Goal: Consume media (video, audio): Consume media (video, audio)

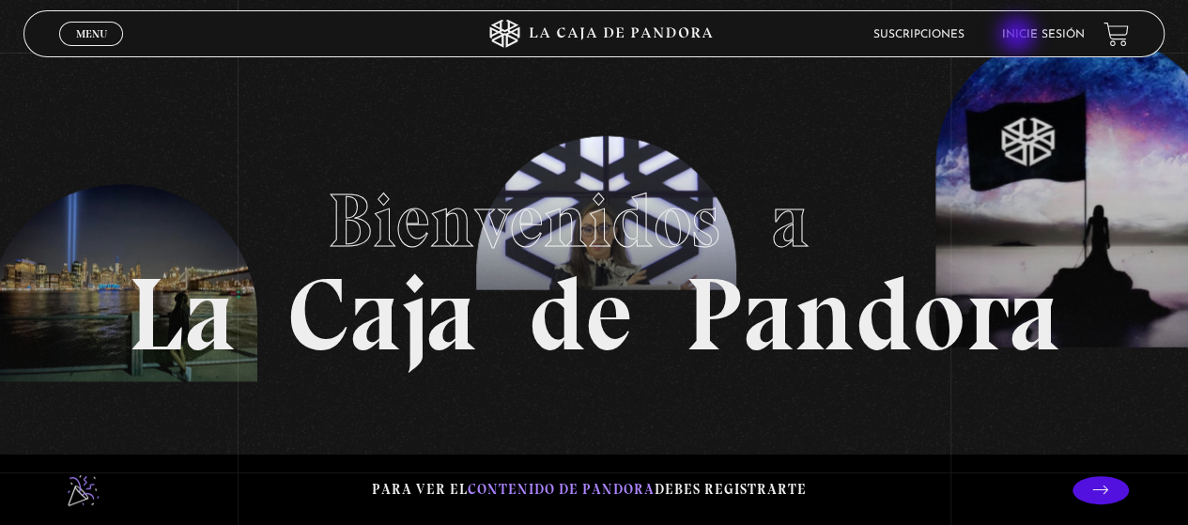
click at [1019, 37] on link "Inicie sesión" at bounding box center [1043, 34] width 83 height 11
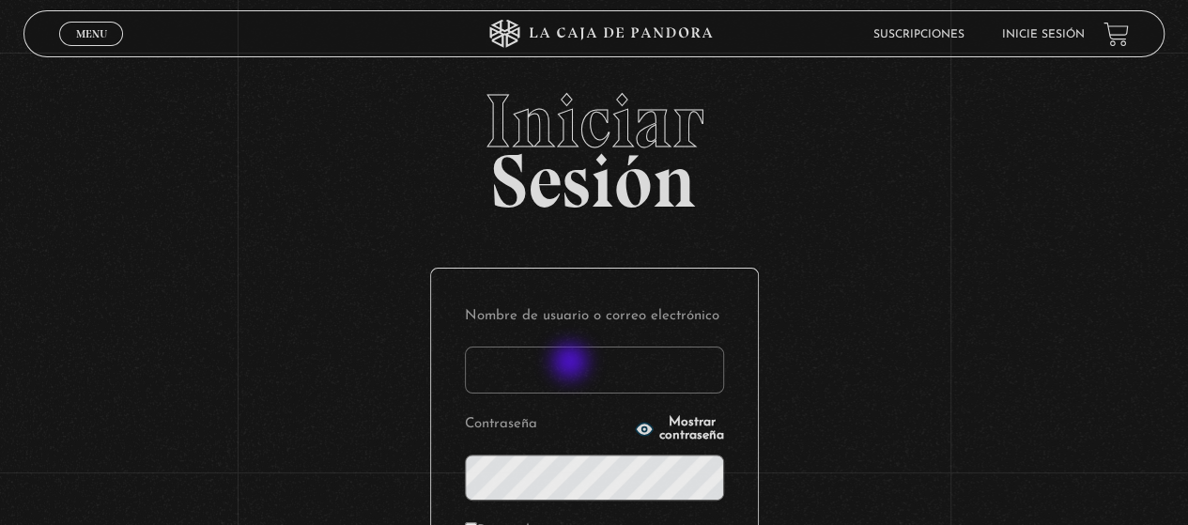
click at [569, 368] on input "Nombre de usuario o correo electrónico" at bounding box center [594, 370] width 259 height 47
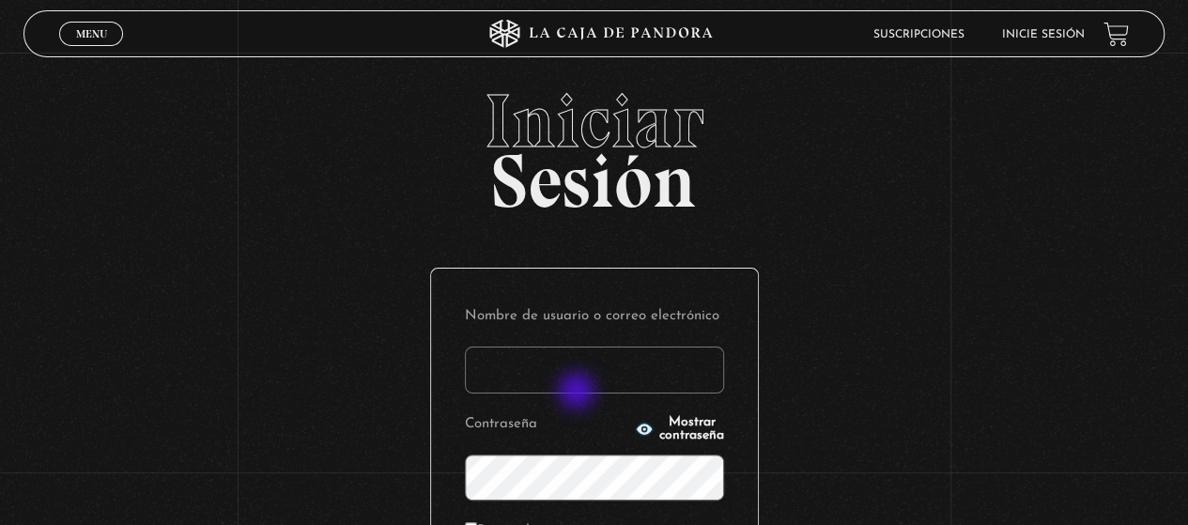
type input "nancybm97@gmail.com"
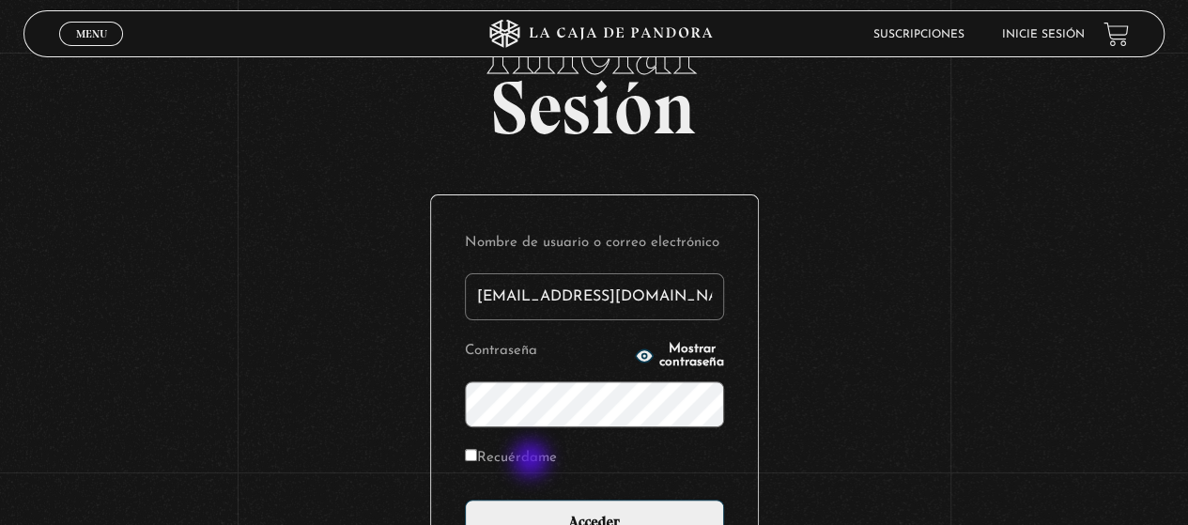
scroll to position [188, 0]
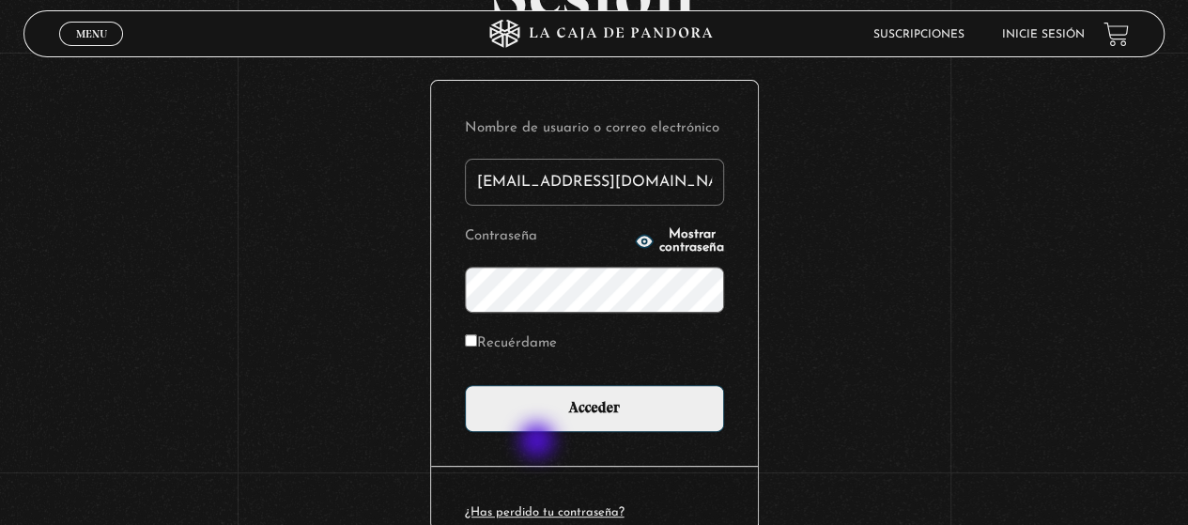
click at [465, 385] on input "Acceder" at bounding box center [594, 408] width 259 height 47
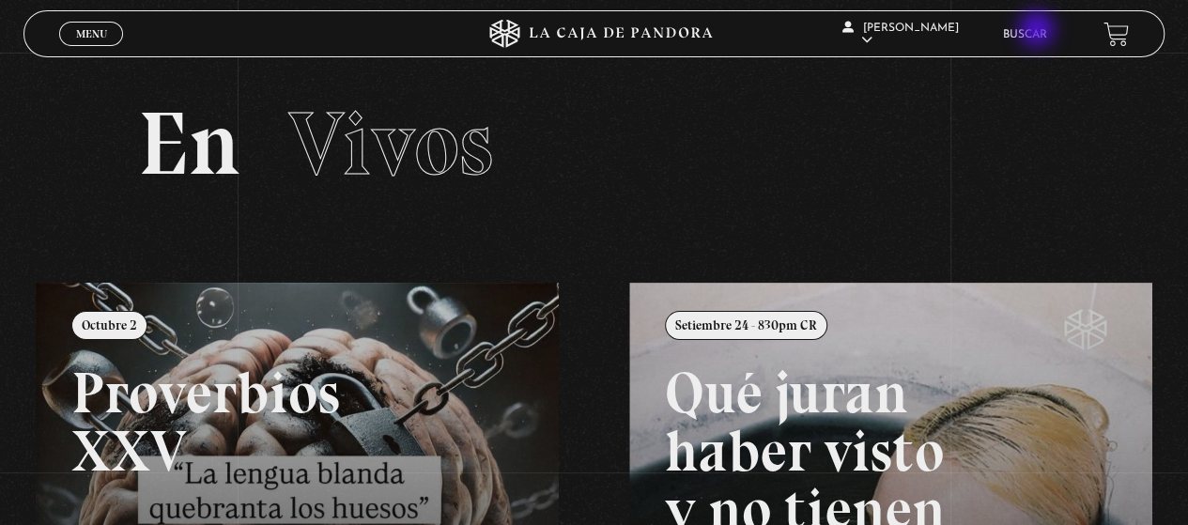
click at [1039, 31] on link "Buscar" at bounding box center [1025, 34] width 44 height 11
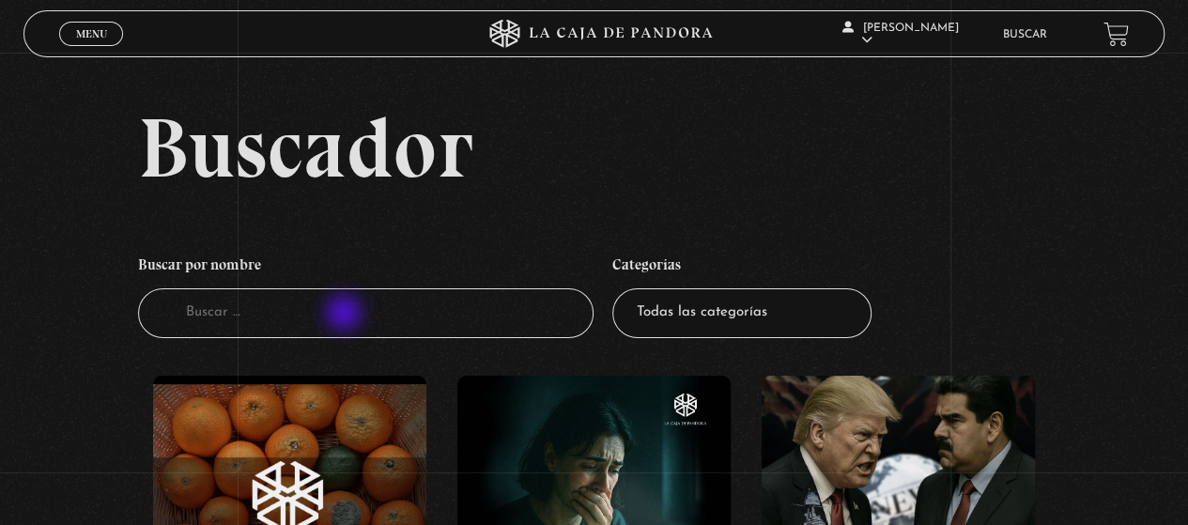
click at [326, 328] on input "Buscador" at bounding box center [366, 313] width 456 height 50
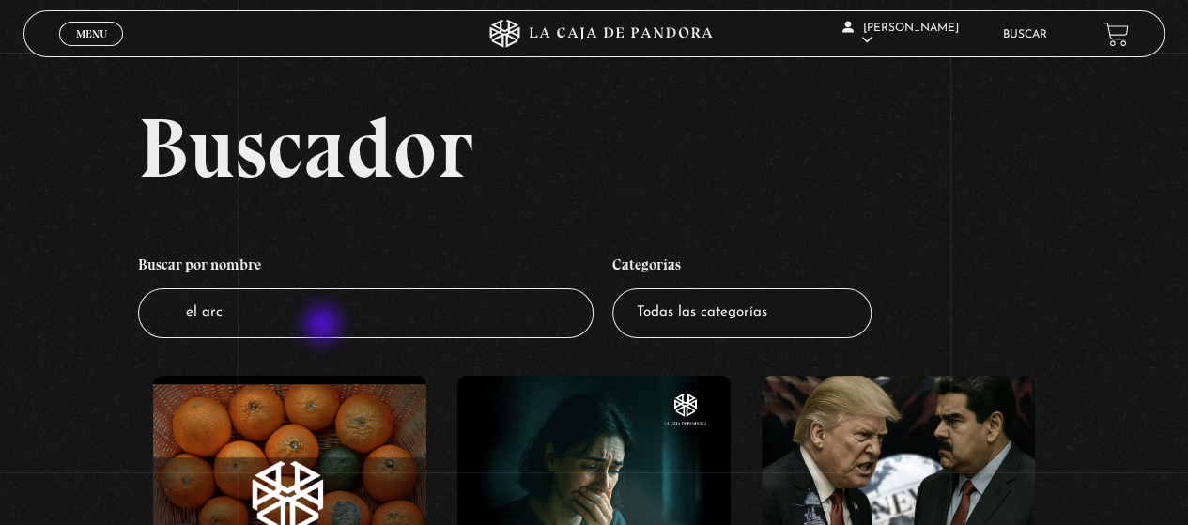
type input "el arca"
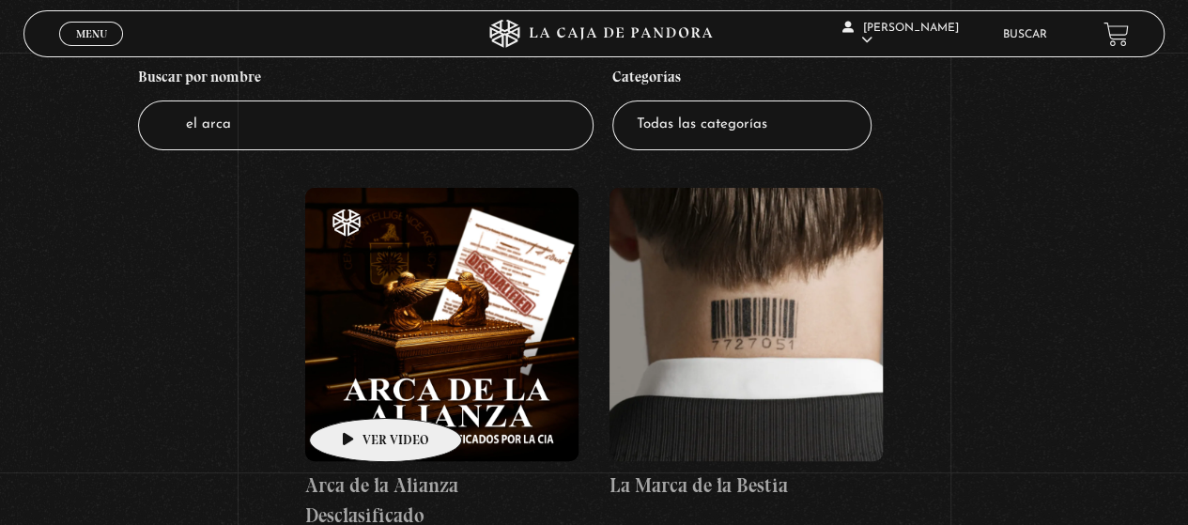
scroll to position [376, 0]
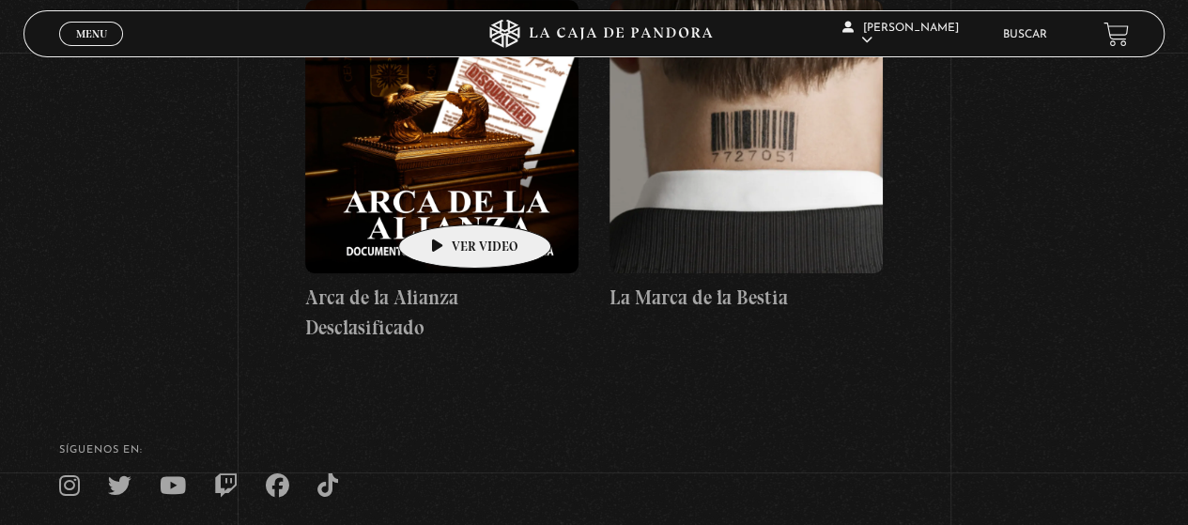
click at [446, 196] on figure at bounding box center [441, 136] width 273 height 273
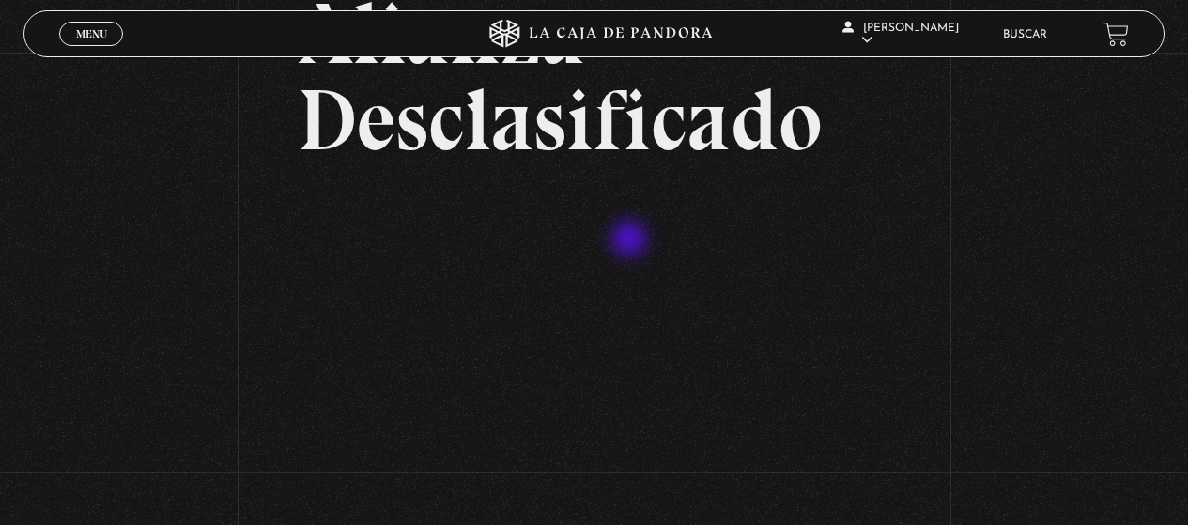
scroll to position [240, 0]
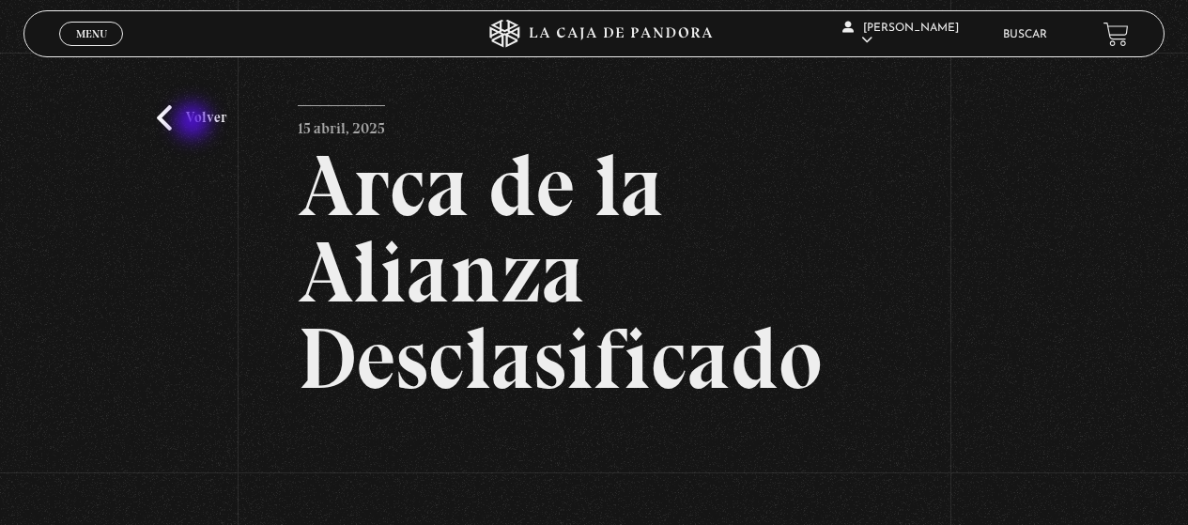
click at [194, 123] on link "Volver" at bounding box center [192, 117] width 70 height 25
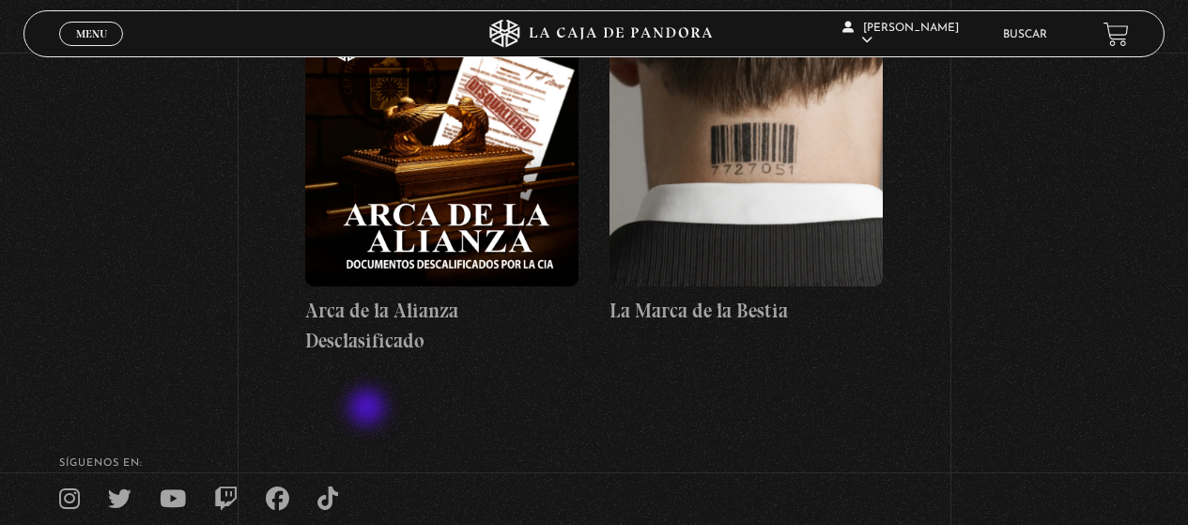
scroll to position [1, 0]
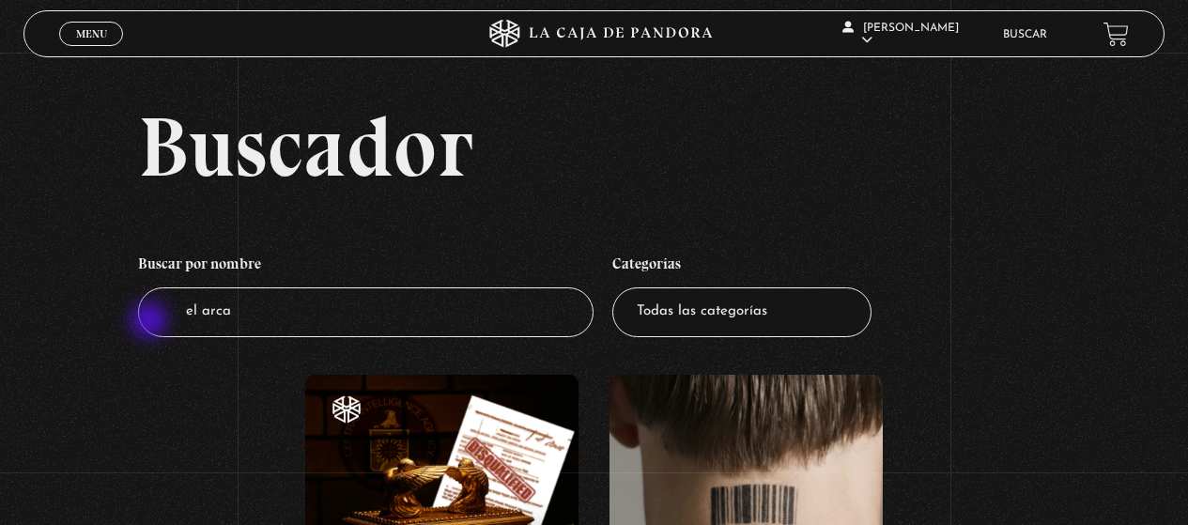
drag, startPoint x: 348, startPoint y: 318, endPoint x: 151, endPoint y: 322, distance: 196.3
click at [151, 322] on input "el arca" at bounding box center [366, 312] width 456 height 50
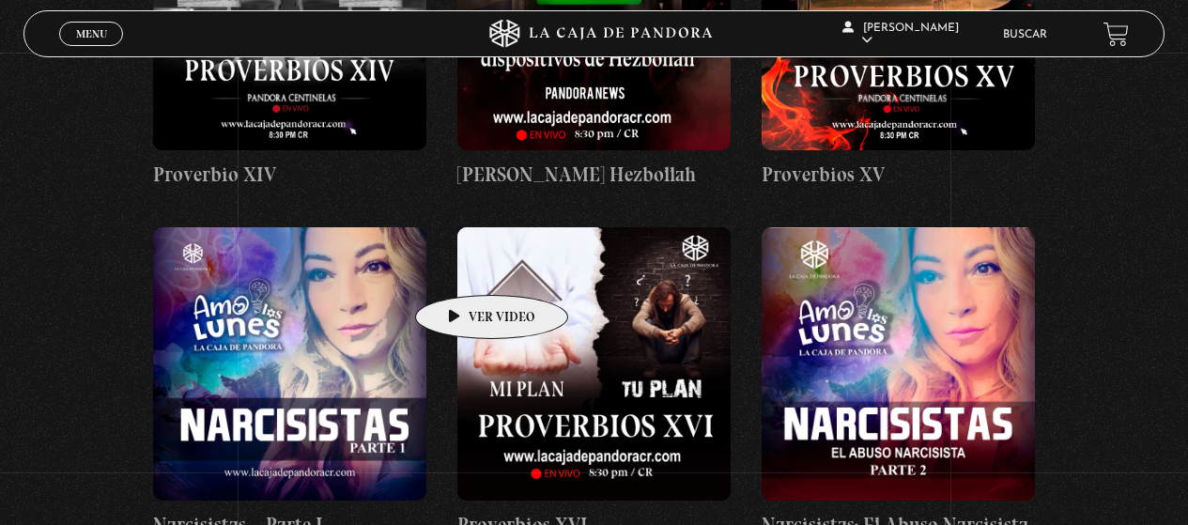
scroll to position [5823, 0]
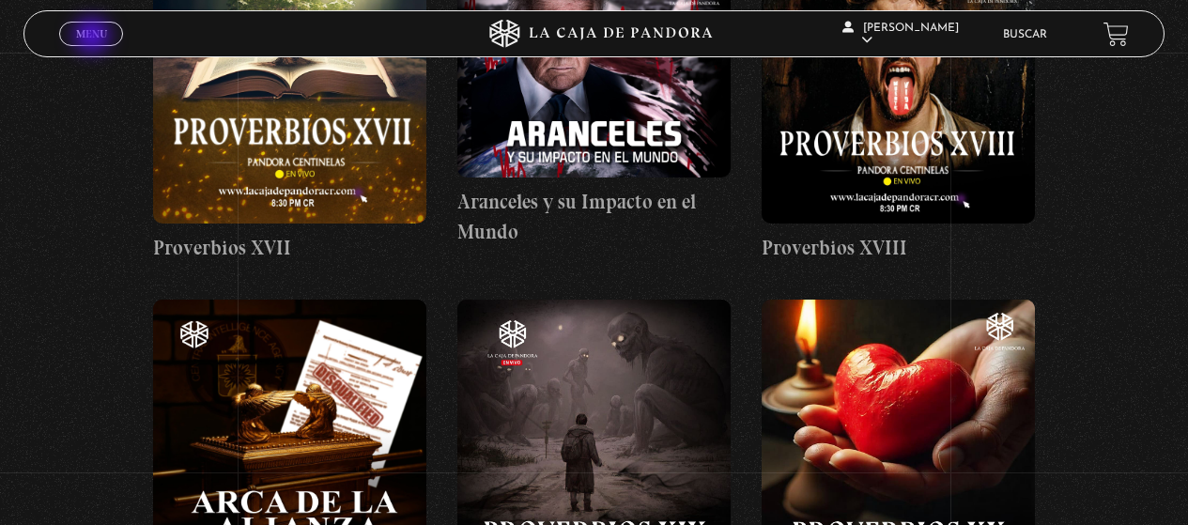
click at [94, 37] on span "Menu" at bounding box center [91, 33] width 31 height 11
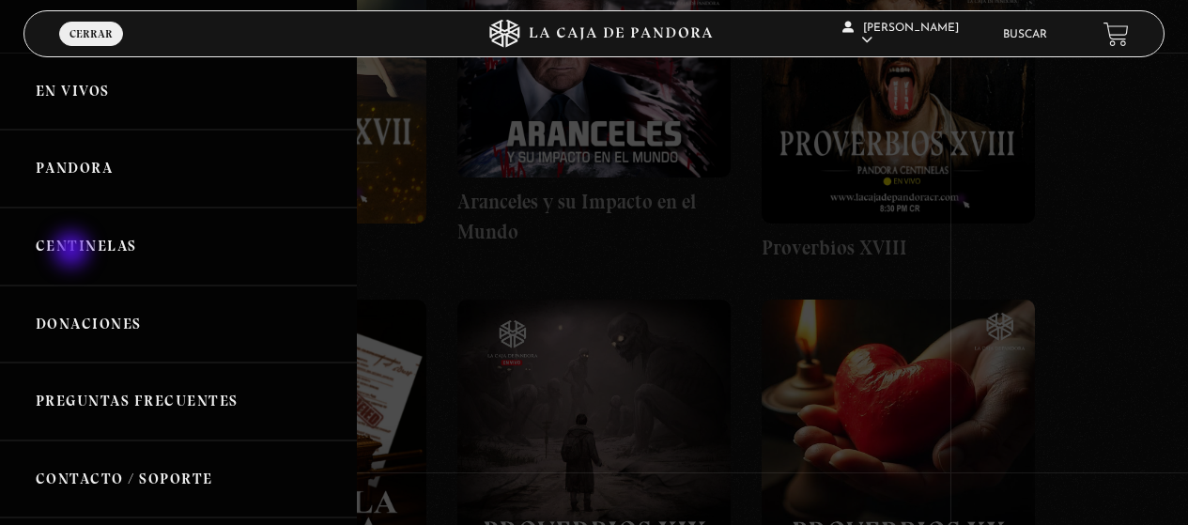
click at [73, 252] on link "Centinelas" at bounding box center [178, 247] width 357 height 78
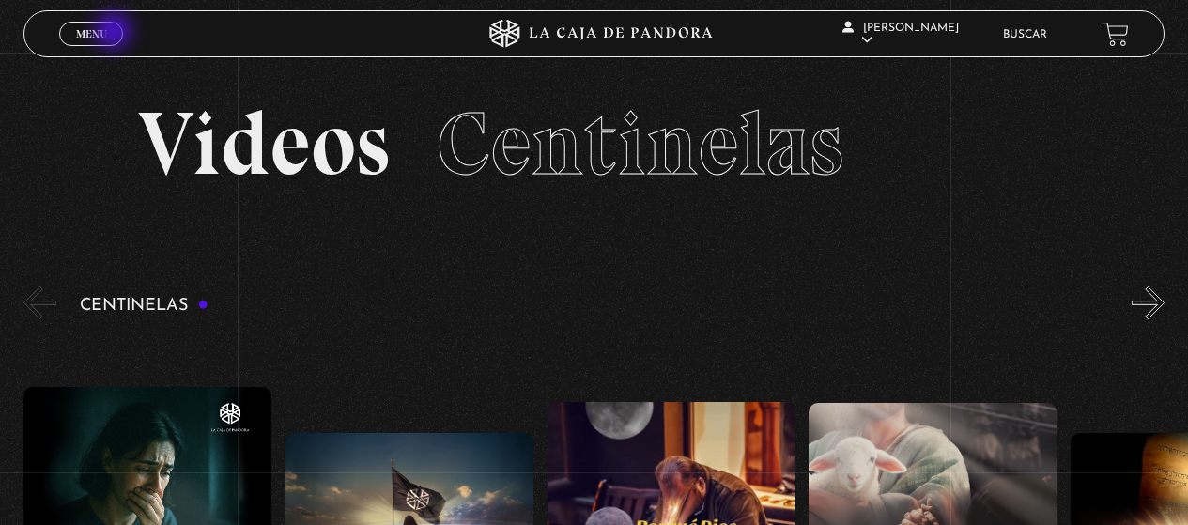
click at [116, 32] on link "Menu Cerrar" at bounding box center [91, 34] width 64 height 24
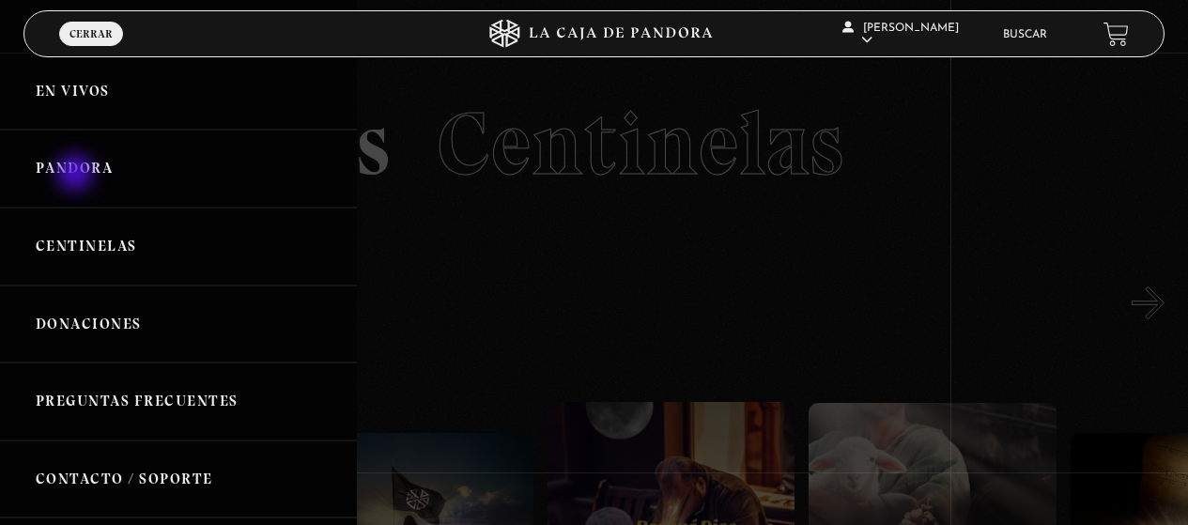
click at [77, 171] on link "Pandora" at bounding box center [178, 169] width 357 height 78
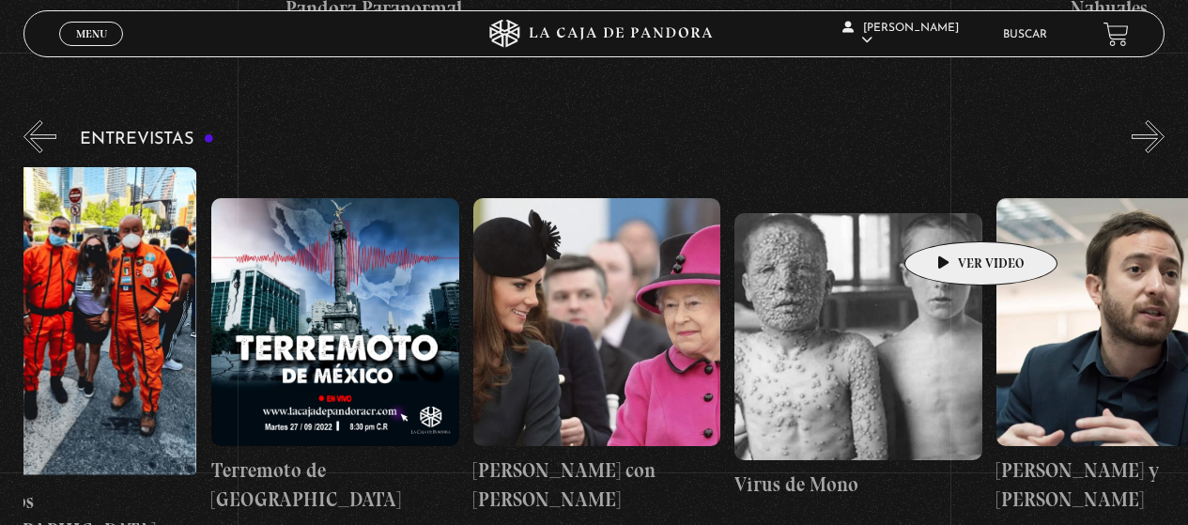
scroll to position [0, 916]
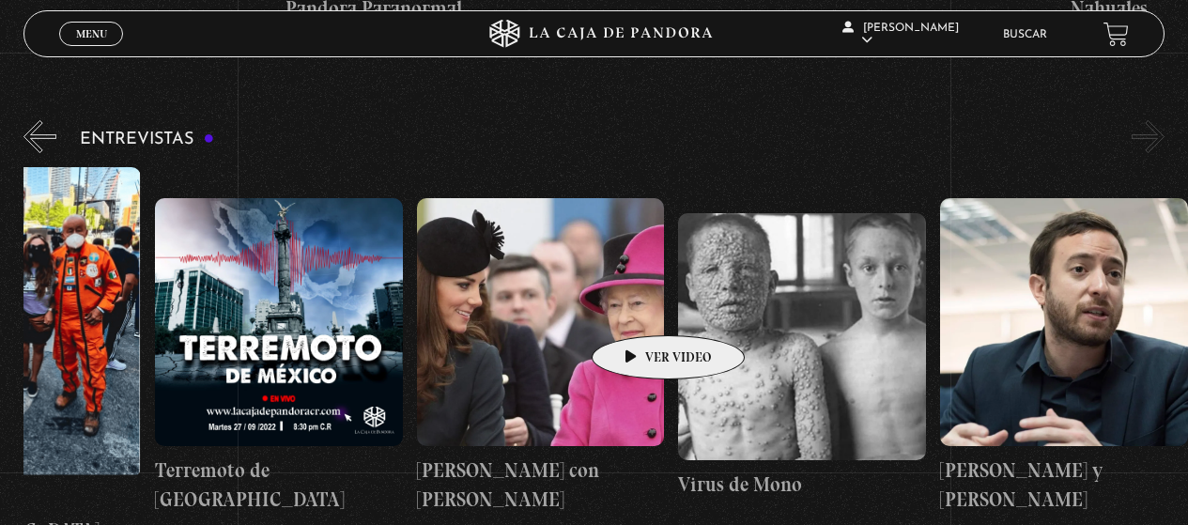
drag, startPoint x: 1111, startPoint y: 178, endPoint x: 597, endPoint y: 321, distance: 533.5
click at [621, 313] on div "Maria Gabriela de Faria Conversatorio: Las llaves Daniel Zovatto – El Exorcista…" at bounding box center [155, 356] width 2094 height 379
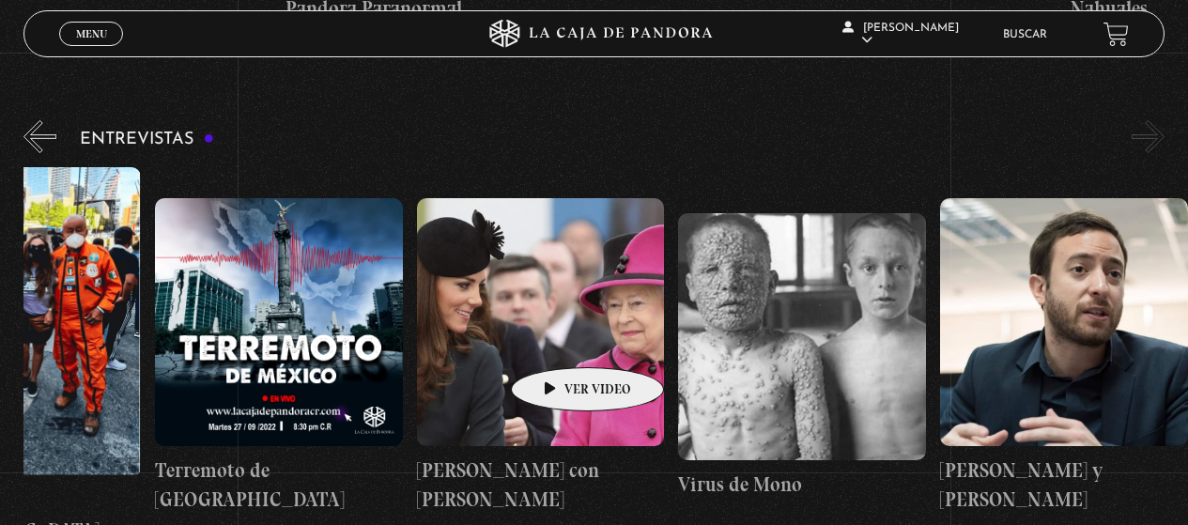
drag, startPoint x: 1041, startPoint y: 224, endPoint x: 444, endPoint y: 379, distance: 616.2
click at [452, 375] on div "Maria Gabriela de Faria Conversatorio: Las llaves Daniel Zovatto – El Exorcista…" at bounding box center [155, 356] width 2094 height 379
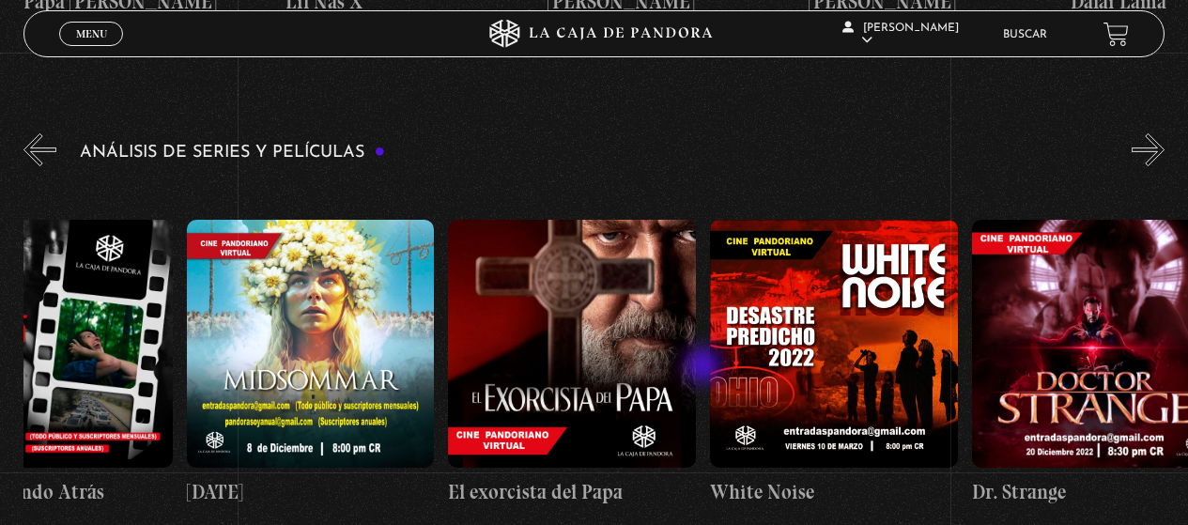
scroll to position [0, 1160]
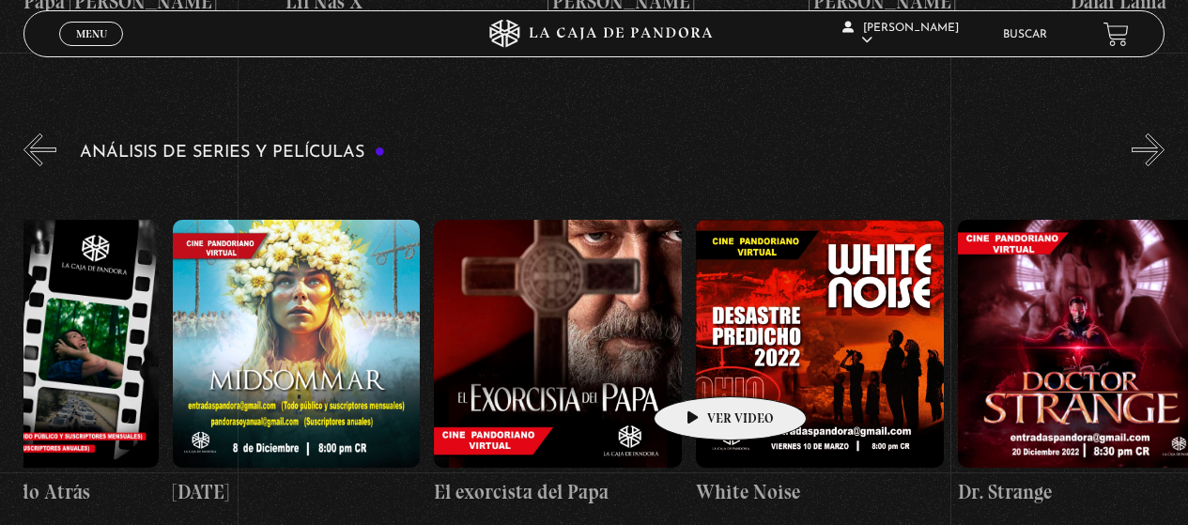
drag, startPoint x: 933, startPoint y: 309, endPoint x: 701, endPoint y: 368, distance: 239.4
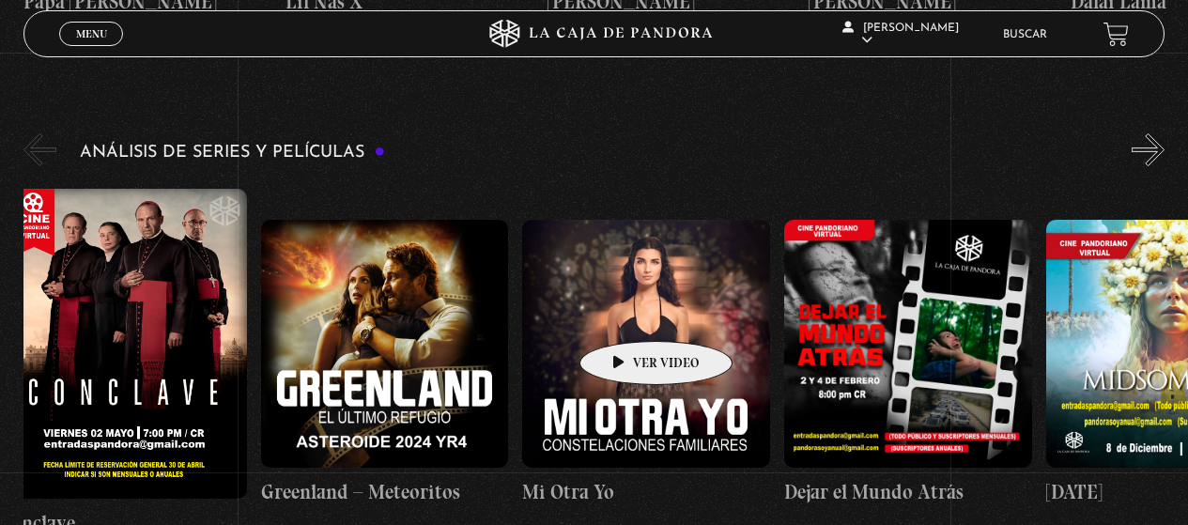
scroll to position [0, 0]
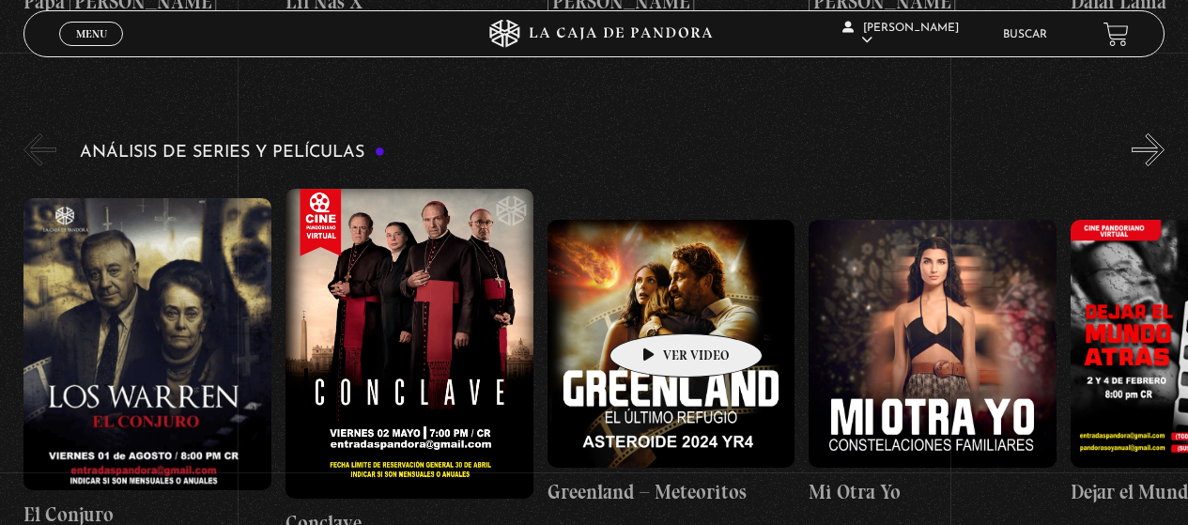
drag, startPoint x: 351, startPoint y: 376, endPoint x: 657, endPoint y: 305, distance: 313.3
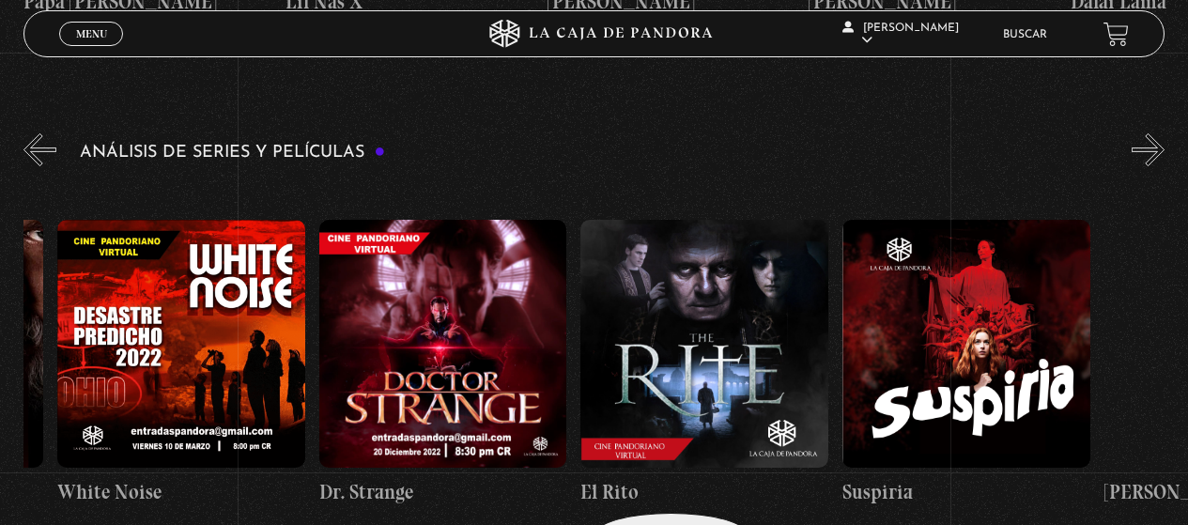
scroll to position [0, 1808]
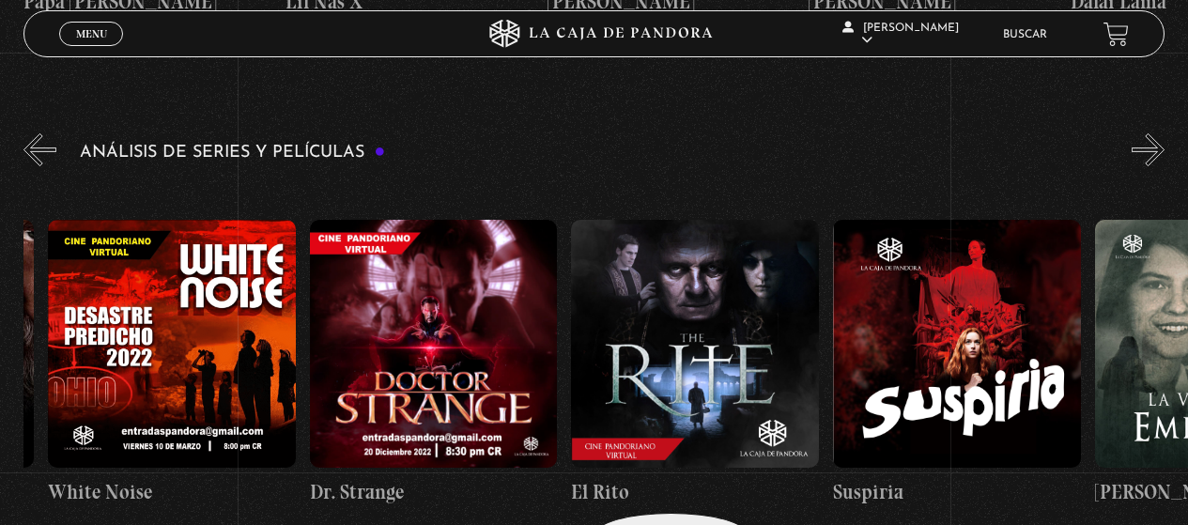
drag, startPoint x: 1000, startPoint y: 376, endPoint x: 639, endPoint y: 486, distance: 377.9
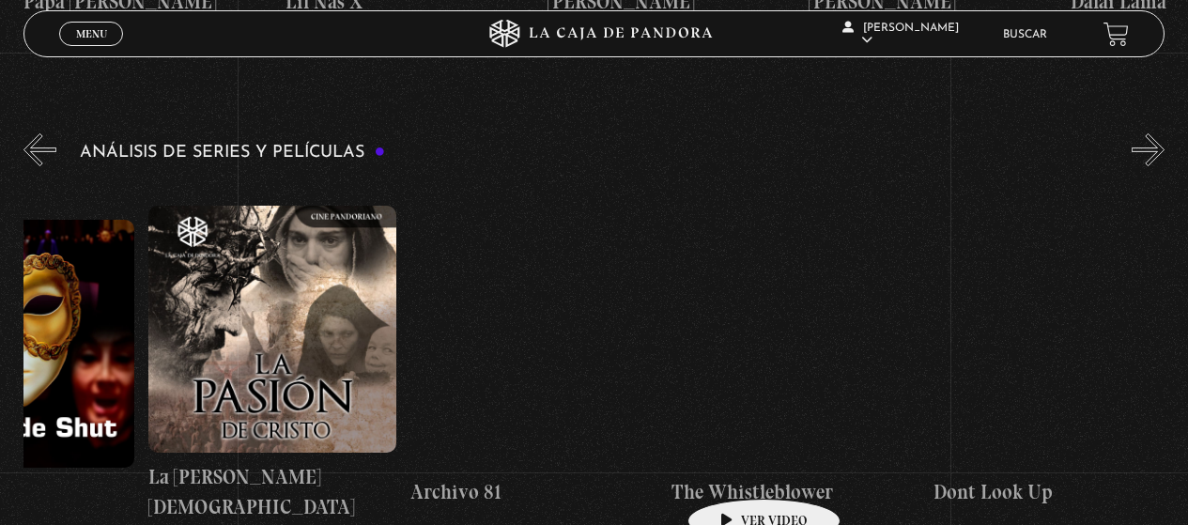
drag, startPoint x: 1023, startPoint y: 369, endPoint x: 730, endPoint y: 472, distance: 310.4
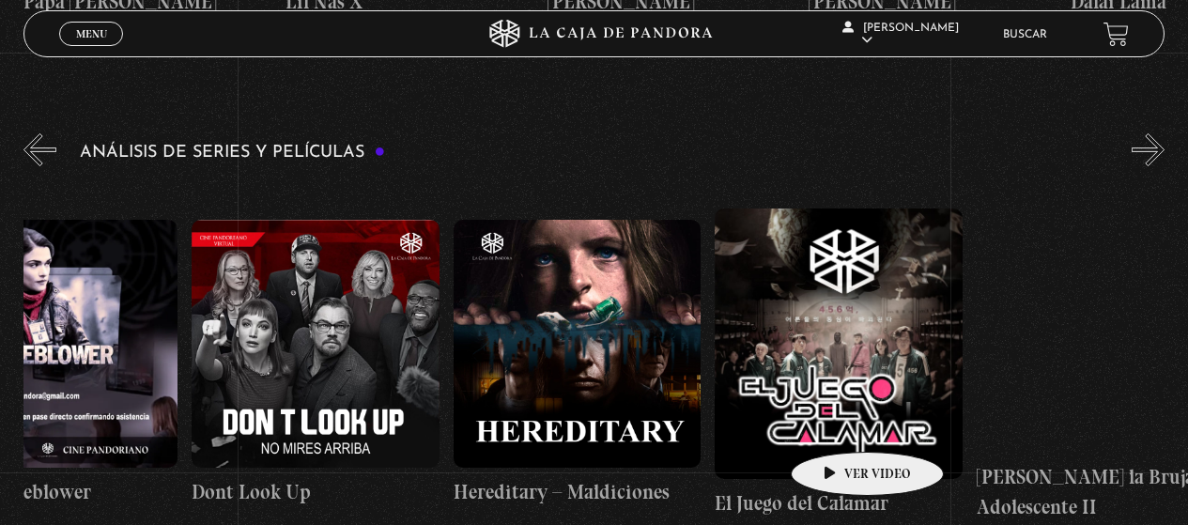
scroll to position [0, 4011]
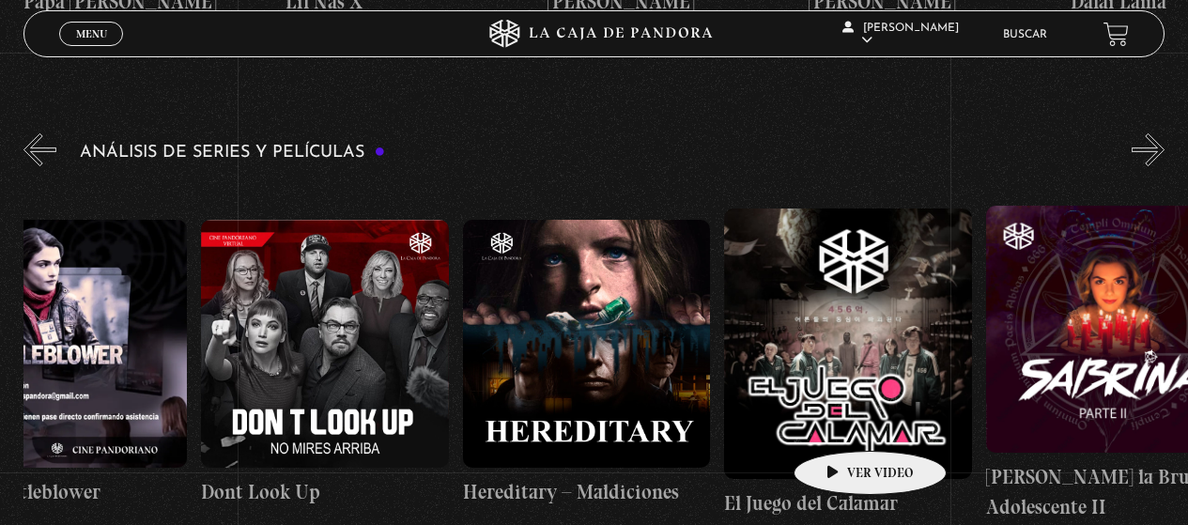
drag, startPoint x: 987, startPoint y: 382, endPoint x: 841, endPoint y: 423, distance: 152.0
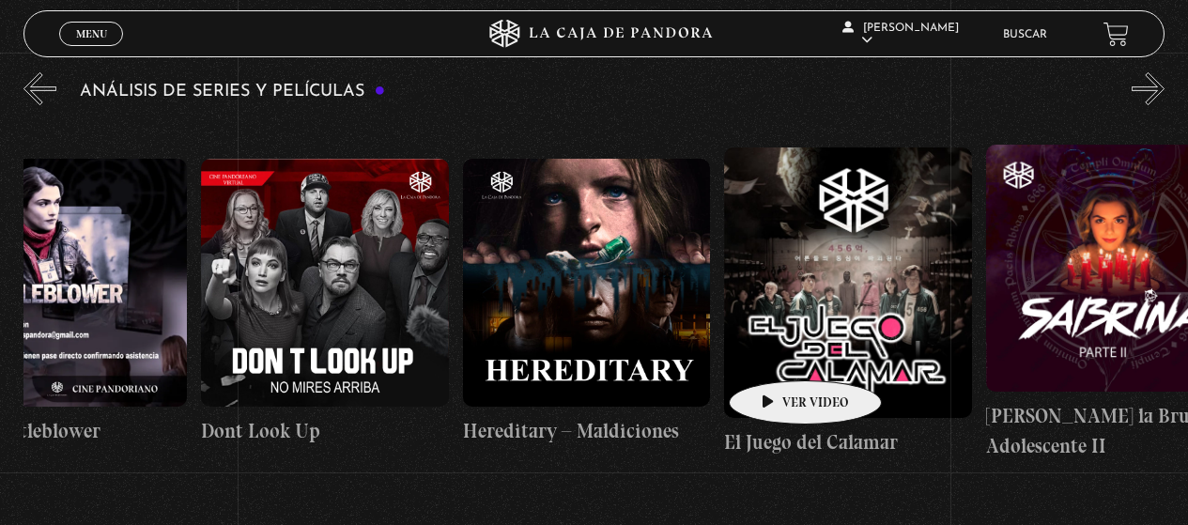
scroll to position [3224, 0]
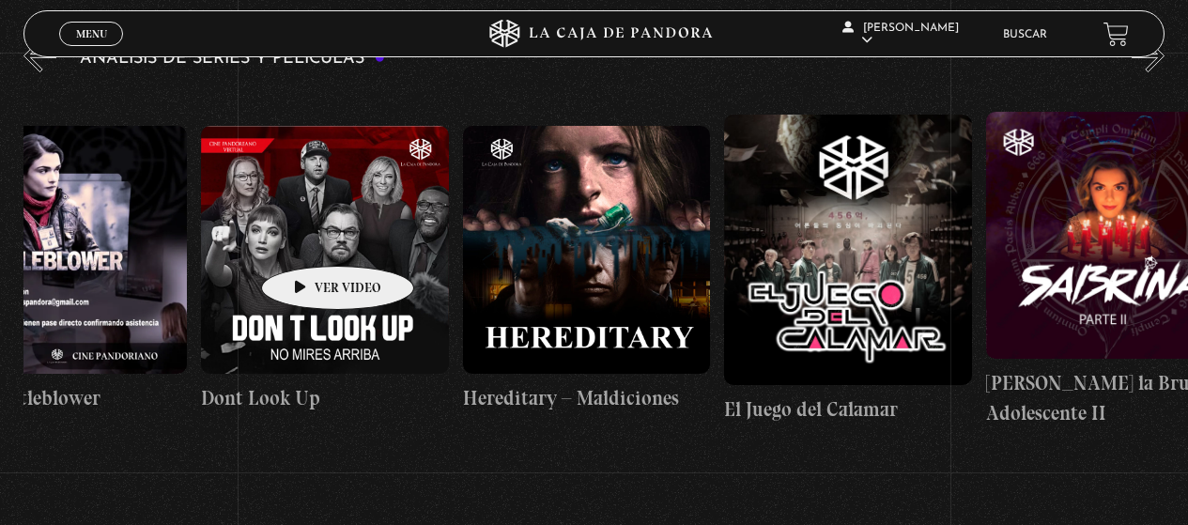
click at [308, 238] on figure at bounding box center [325, 250] width 248 height 248
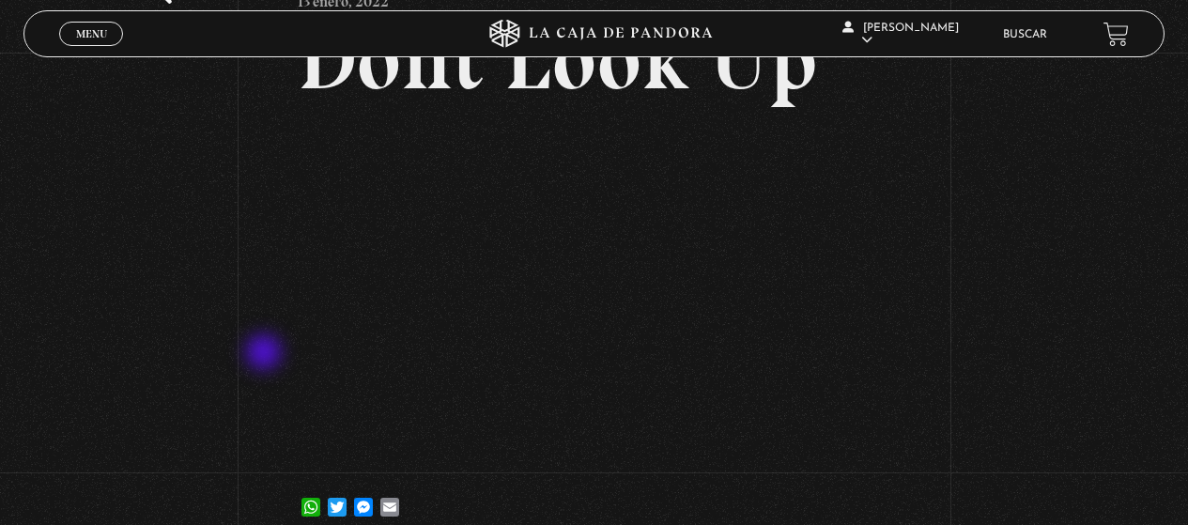
scroll to position [94, 0]
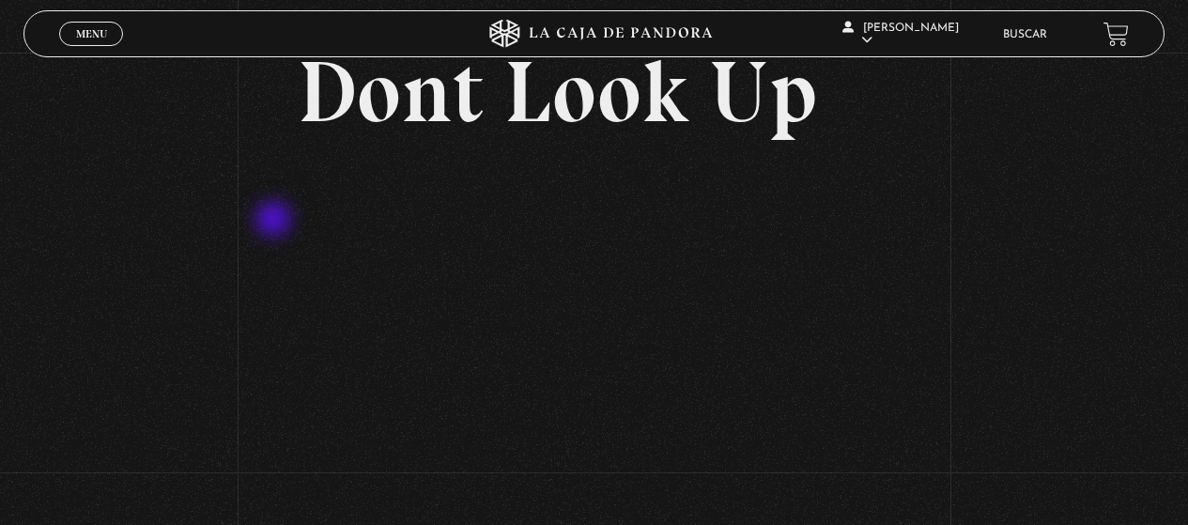
click at [275, 221] on div "Volver 13 enero, 2022 Dont Look Up WhatsApp Twitter Messenger Email" at bounding box center [594, 271] width 1188 height 625
